Goal: Information Seeking & Learning: Learn about a topic

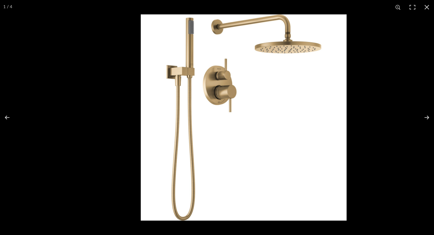
click at [172, 104] on img at bounding box center [244, 117] width 206 height 206
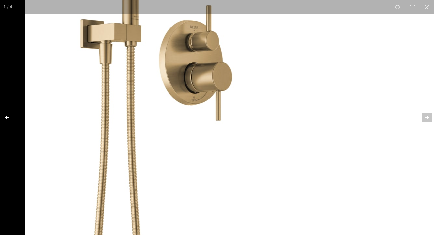
click at [10, 116] on button at bounding box center [11, 117] width 23 height 33
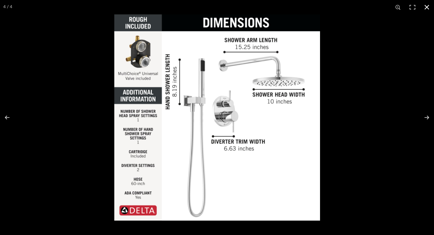
click at [351, 53] on div at bounding box center [331, 131] width 434 height 235
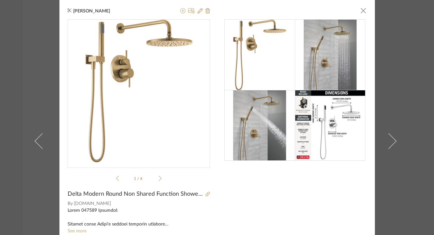
click at [419, 22] on div "[PERSON_NAME] × 1 / 4 Delta Modern Round Non Shared Function Shower System Pack…" at bounding box center [217, 117] width 434 height 235
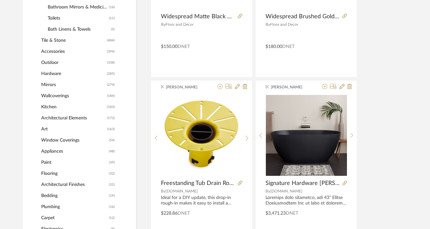
scroll to position [418, 1]
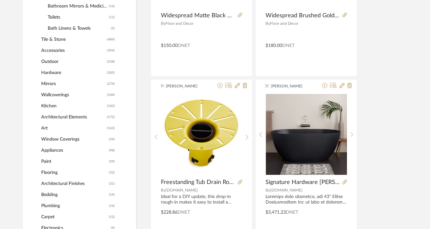
click at [49, 174] on span "Flooring" at bounding box center [74, 172] width 66 height 11
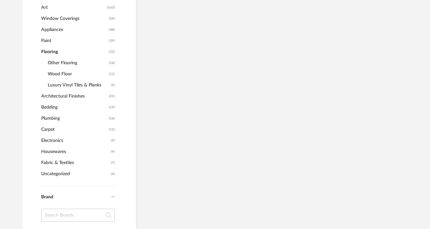
scroll to position [408, 1]
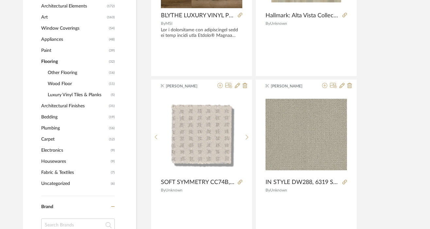
click at [70, 96] on span "Luxury Vinyl Tiles & Planks" at bounding box center [78, 95] width 61 height 11
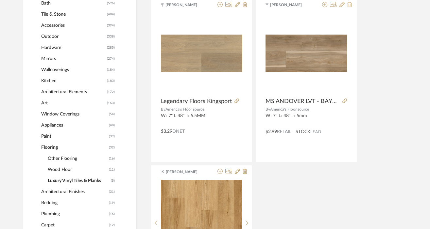
scroll to position [329, 1]
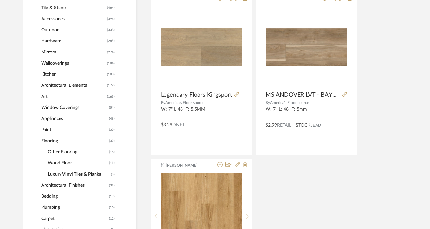
click at [60, 154] on span "Other Flooring" at bounding box center [77, 152] width 59 height 11
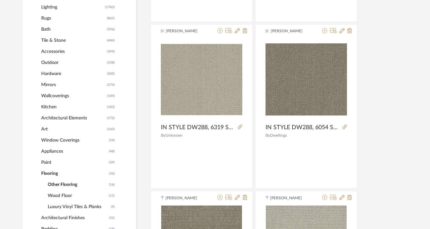
scroll to position [291, 1]
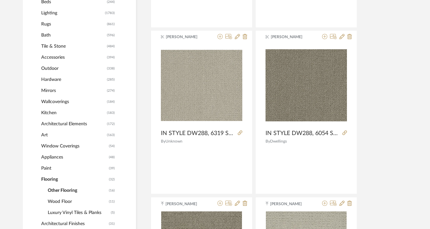
click at [57, 47] on span "Tile & Stone" at bounding box center [73, 46] width 64 height 11
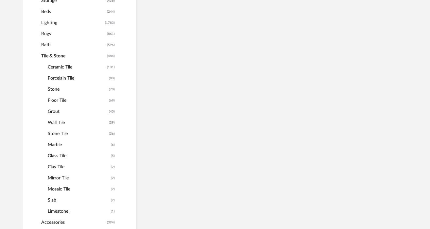
scroll to position [300, 1]
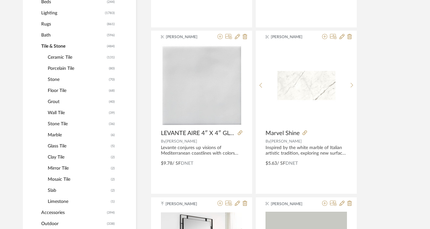
click at [55, 81] on span "Stone" at bounding box center [77, 79] width 59 height 11
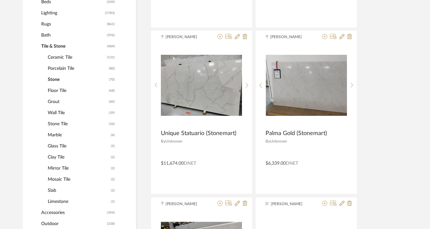
click at [56, 91] on span "Floor Tile" at bounding box center [77, 90] width 59 height 11
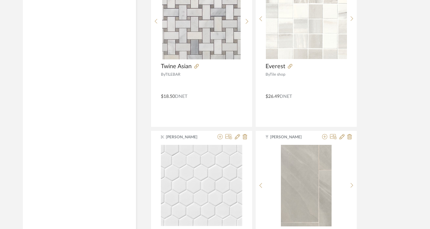
scroll to position [3009, 1]
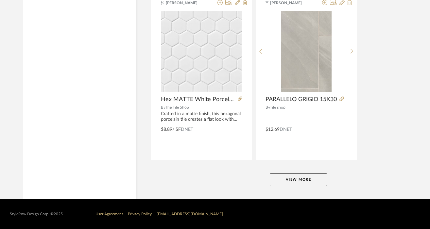
click at [303, 182] on button "View More" at bounding box center [298, 180] width 57 height 13
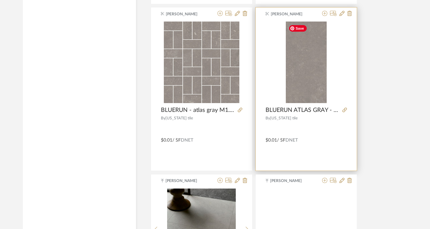
scroll to position [3583, 1]
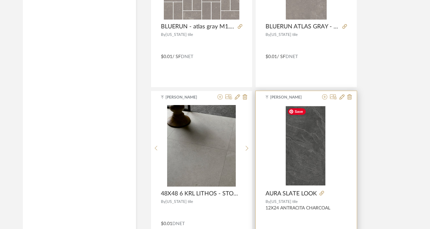
click at [289, 152] on img "0" at bounding box center [306, 146] width 43 height 82
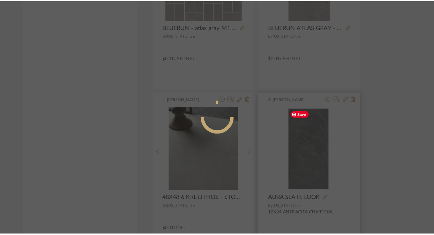
scroll to position [0, 0]
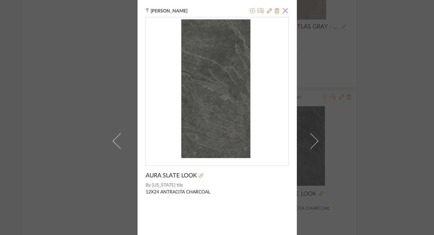
click at [374, 59] on div "[PERSON_NAME] × [PERSON_NAME] LOOK By [US_STATE] tile 12X24 ANTRACITA CHARCOAL" at bounding box center [217, 117] width 434 height 235
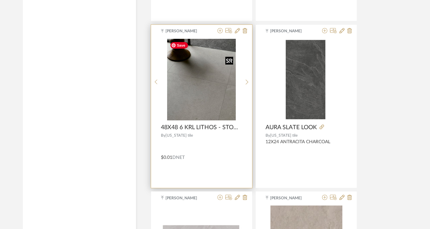
click at [199, 94] on img "0" at bounding box center [201, 80] width 69 height 82
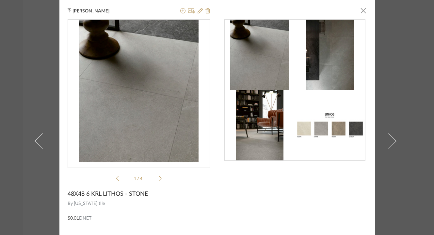
click at [320, 132] on img at bounding box center [330, 125] width 71 height 34
click at [159, 176] on icon at bounding box center [160, 178] width 3 height 6
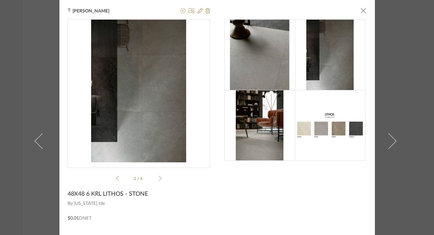
click at [159, 176] on icon at bounding box center [160, 178] width 3 height 6
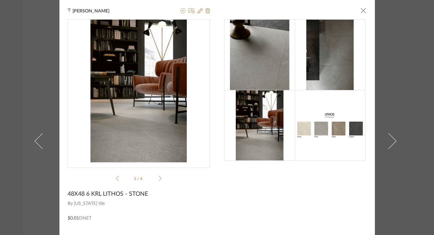
click at [159, 177] on icon at bounding box center [160, 178] width 3 height 6
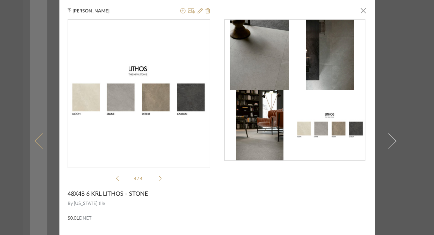
click at [44, 67] on link at bounding box center [39, 140] width 18 height 281
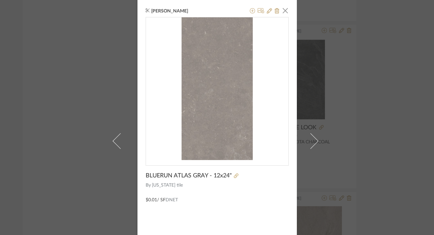
click at [64, 53] on div "[PERSON_NAME] × BLUERUN ATLAS GRAY - 12x24" By [US_STATE] tile $0.01 / SF DNET" at bounding box center [217, 117] width 434 height 235
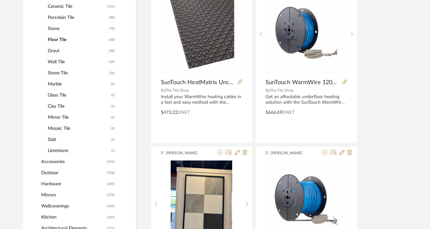
scroll to position [355, 1]
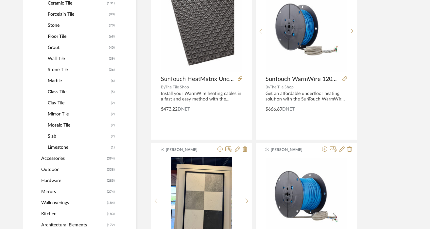
click at [54, 181] on span "Hardware" at bounding box center [73, 180] width 64 height 11
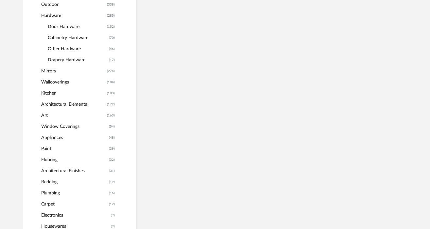
scroll to position [345, 1]
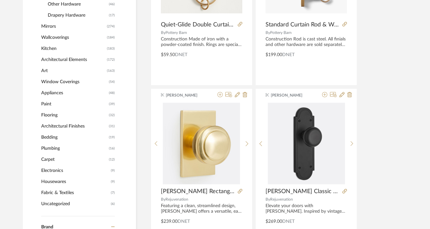
scroll to position [412, 1]
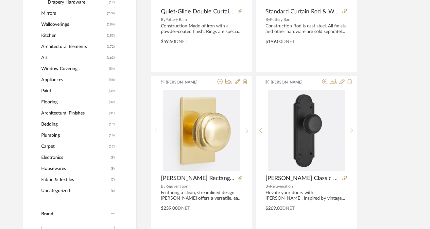
click at [52, 137] on span "Plumbing" at bounding box center [74, 135] width 66 height 11
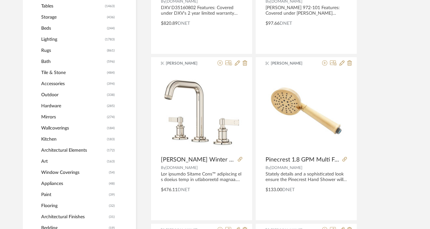
scroll to position [262, 1]
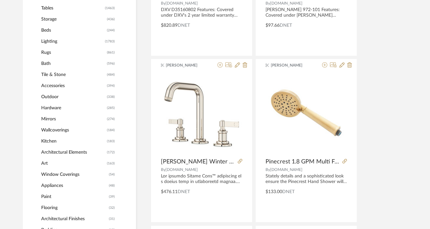
click at [47, 63] on span "Bath" at bounding box center [73, 63] width 64 height 11
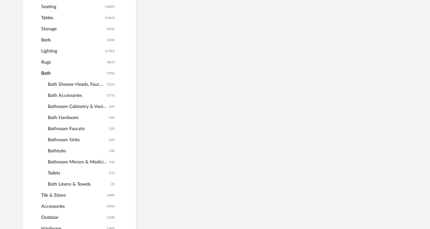
scroll to position [272, 1]
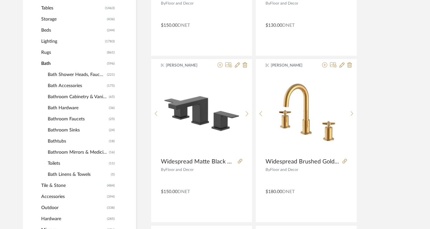
click at [64, 117] on span "Bathroom Faucets" at bounding box center [77, 119] width 59 height 11
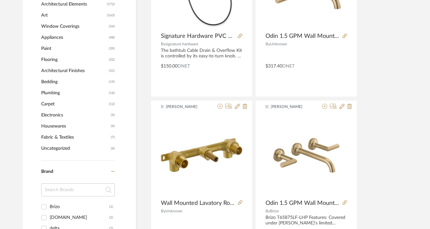
scroll to position [568, 1]
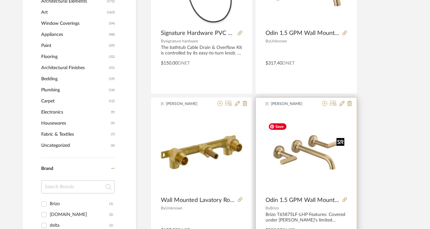
click at [297, 167] on img "0" at bounding box center [305, 152] width 81 height 65
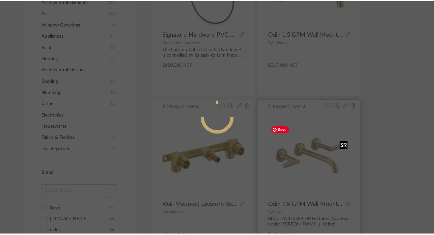
scroll to position [0, 0]
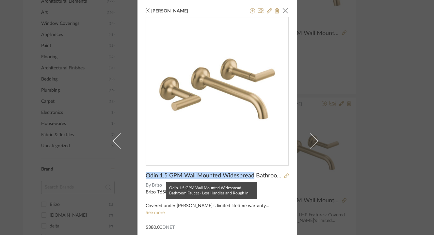
drag, startPoint x: 142, startPoint y: 176, endPoint x: 251, endPoint y: 176, distance: 108.2
click at [251, 176] on div "[PERSON_NAME] × Odin 1.5 GPM Wall Mounted Widespread Bathroom Faucet - Less Han…" at bounding box center [217, 140] width 159 height 281
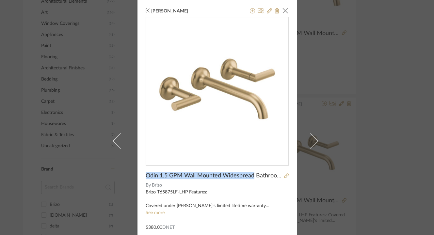
copy span "Odin 1.5 GPM Wall Mounted Widespread"
click at [401, 108] on div "[PERSON_NAME] × Odin 1.5 GPM Wall Mounted Widespread Bathroom Faucet - Less Han…" at bounding box center [217, 117] width 434 height 235
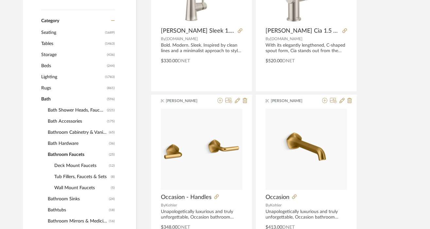
scroll to position [228, 1]
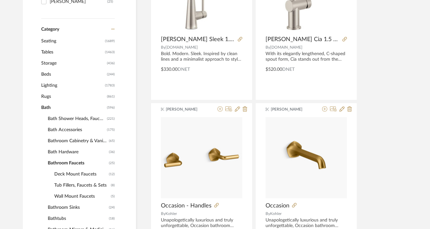
click at [58, 153] on span "Bath Hardware" at bounding box center [77, 152] width 59 height 11
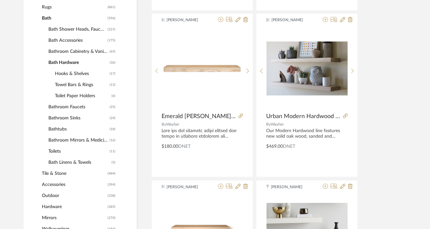
scroll to position [317, 1]
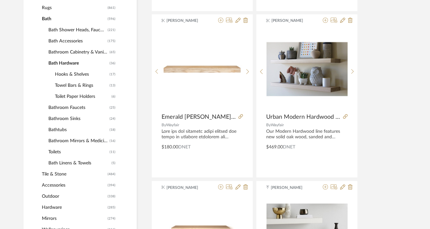
click at [72, 88] on span "Towel Bars & Rings" at bounding box center [81, 85] width 53 height 11
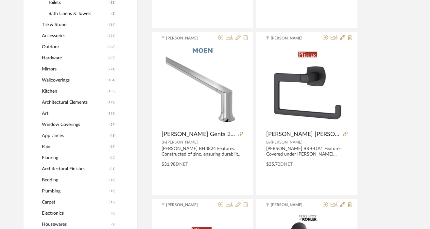
scroll to position [464, 1]
